Goal: Task Accomplishment & Management: Use online tool/utility

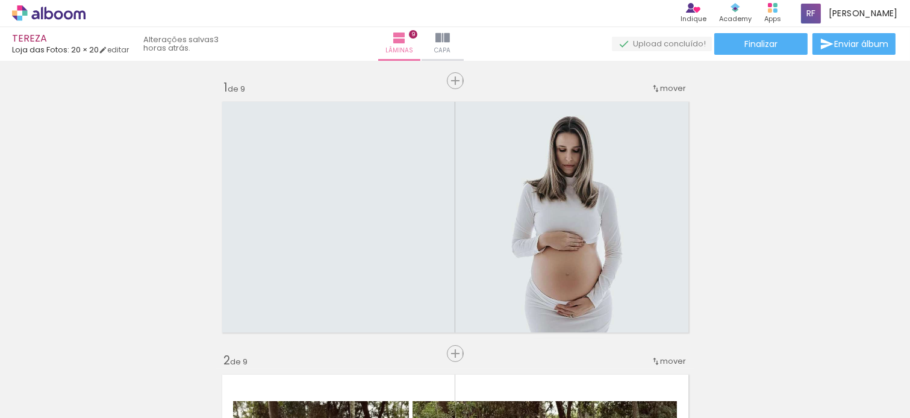
scroll to position [20, 0]
